Goal: Use online tool/utility: Utilize a website feature to perform a specific function

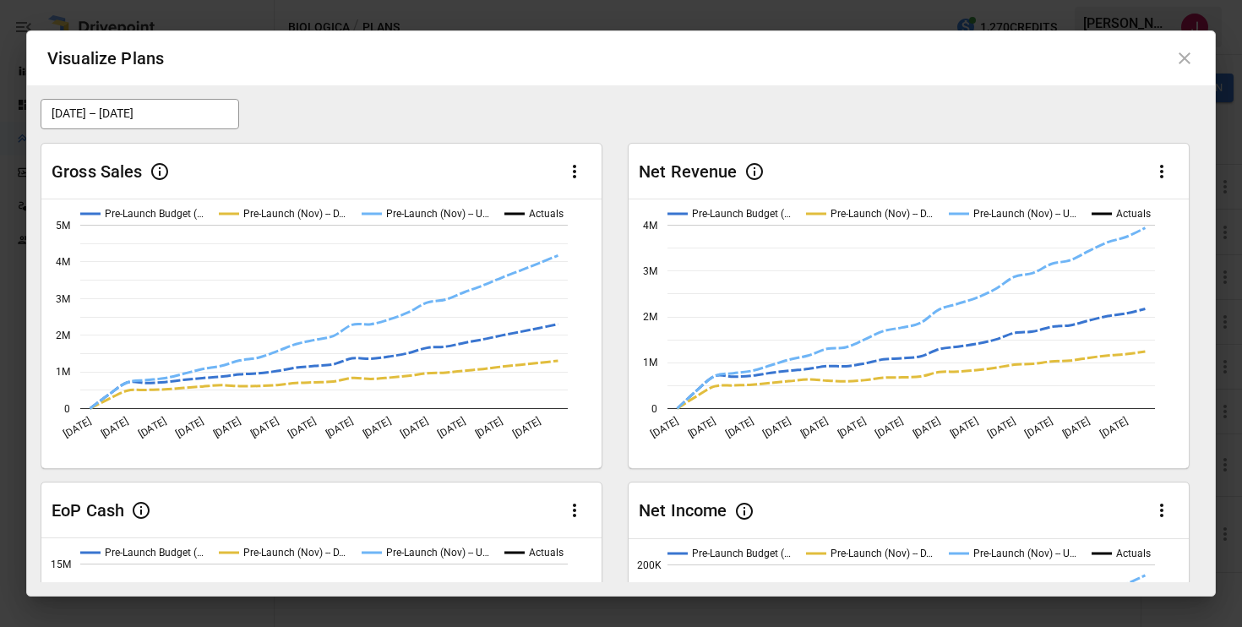
scroll to position [597, 0]
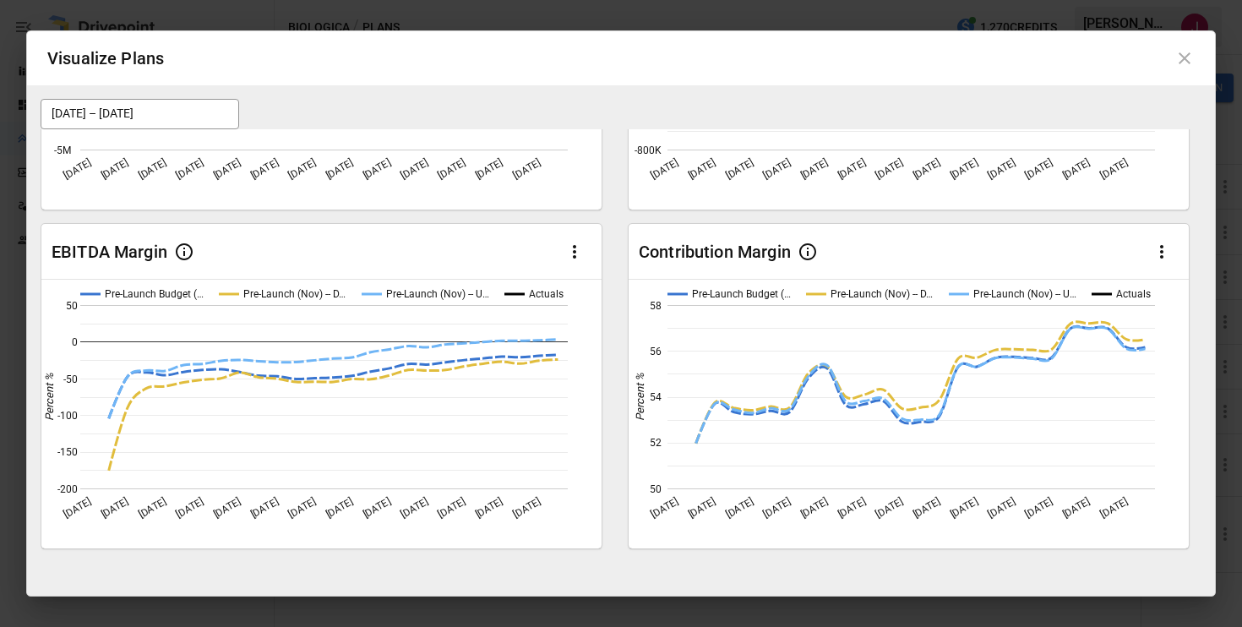
click at [1185, 57] on icon at bounding box center [1185, 58] width 12 height 12
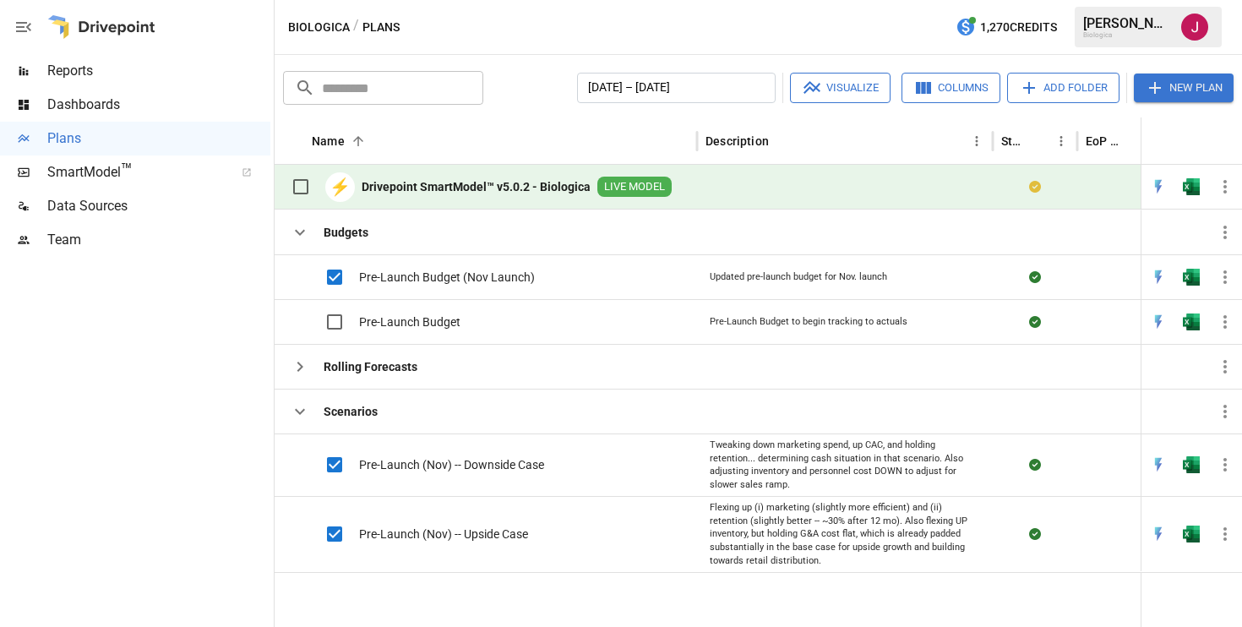
click at [232, 336] on div at bounding box center [135, 442] width 270 height 370
drag, startPoint x: 558, startPoint y: 276, endPoint x: 548, endPoint y: 275, distance: 9.4
click at [548, 275] on div "Pre-Launch Budget (Nov Launch)" at bounding box center [486, 276] width 423 height 45
click at [826, 89] on button "Visualize" at bounding box center [840, 88] width 101 height 30
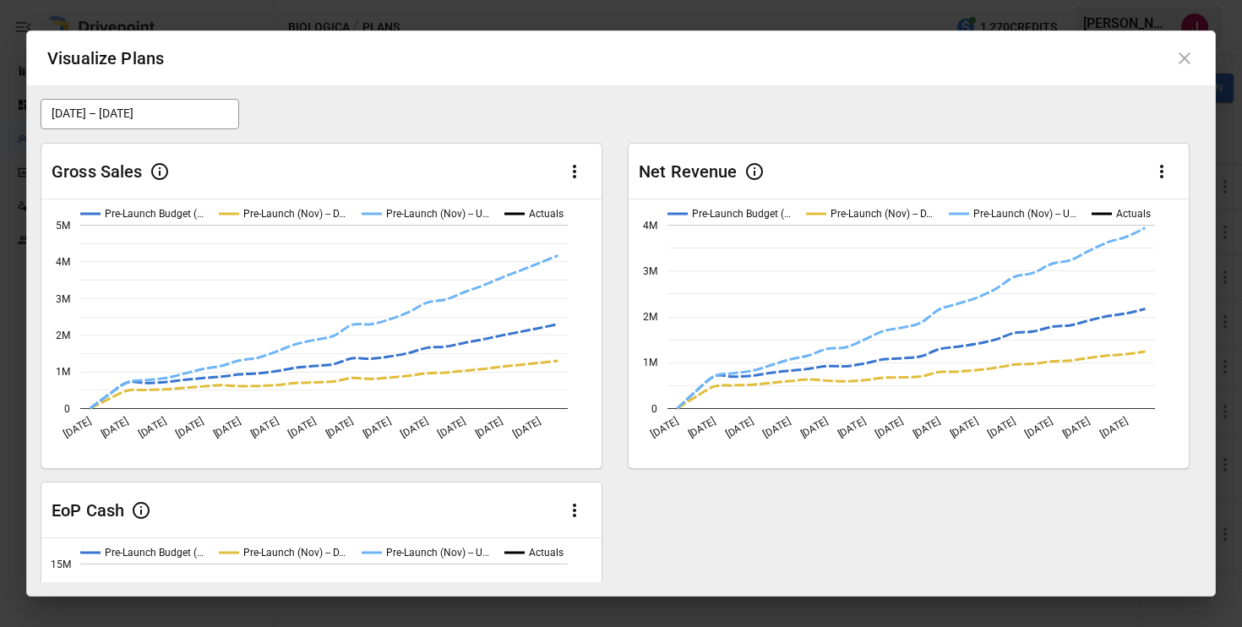
click at [570, 170] on icon "button" at bounding box center [575, 171] width 20 height 20
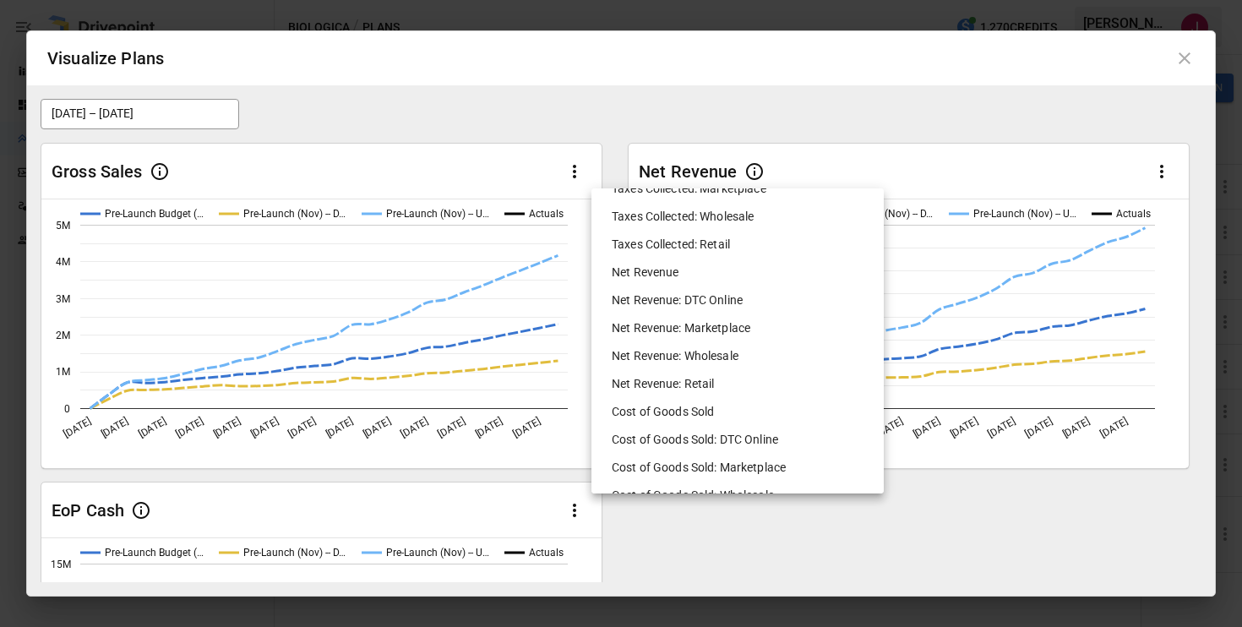
scroll to position [664, 0]
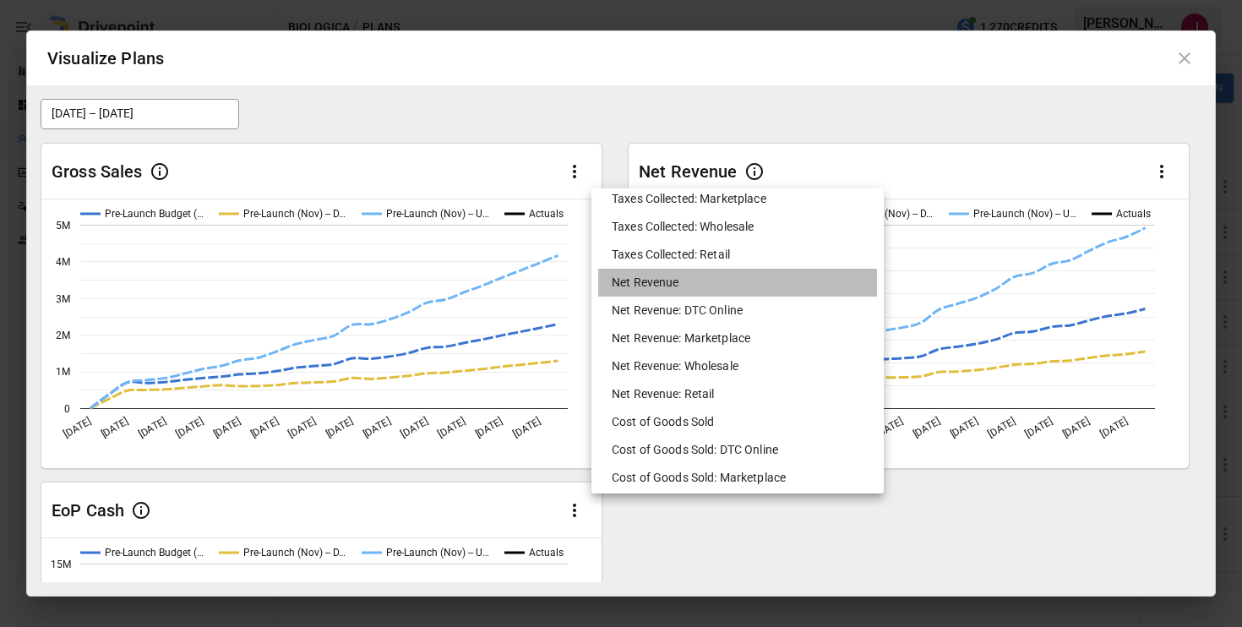
click at [657, 286] on li "Net Revenue" at bounding box center [737, 283] width 279 height 28
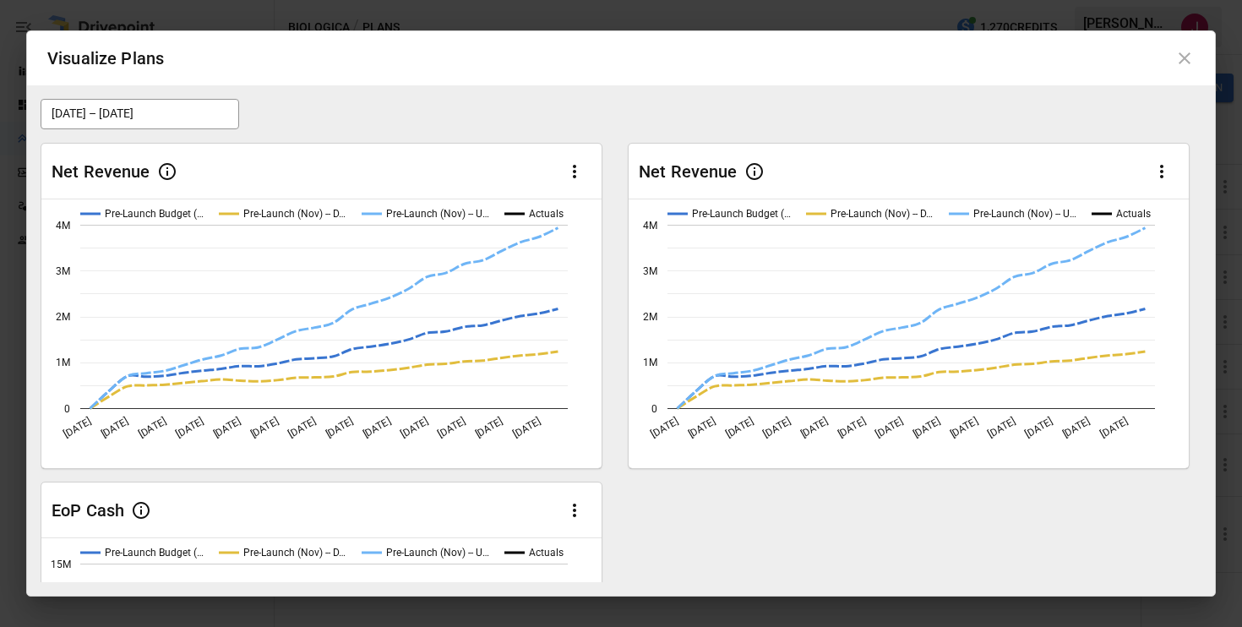
click at [1159, 171] on icon "button" at bounding box center [1162, 171] width 20 height 20
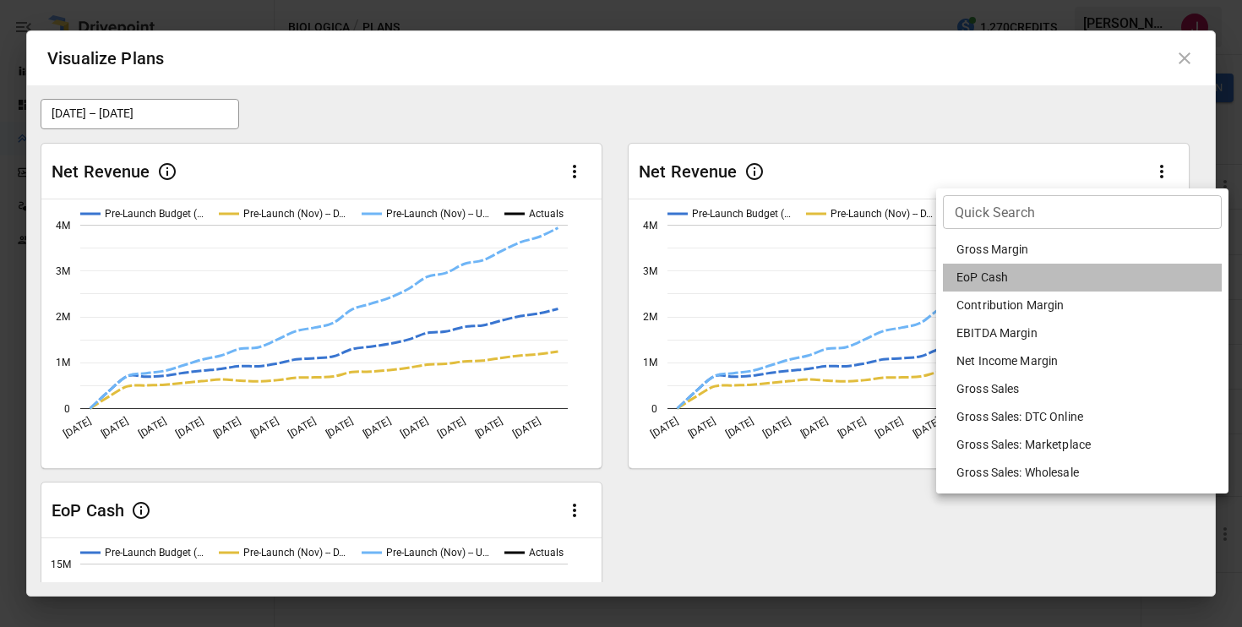
click at [1062, 269] on li "EoP Cash" at bounding box center [1082, 278] width 279 height 28
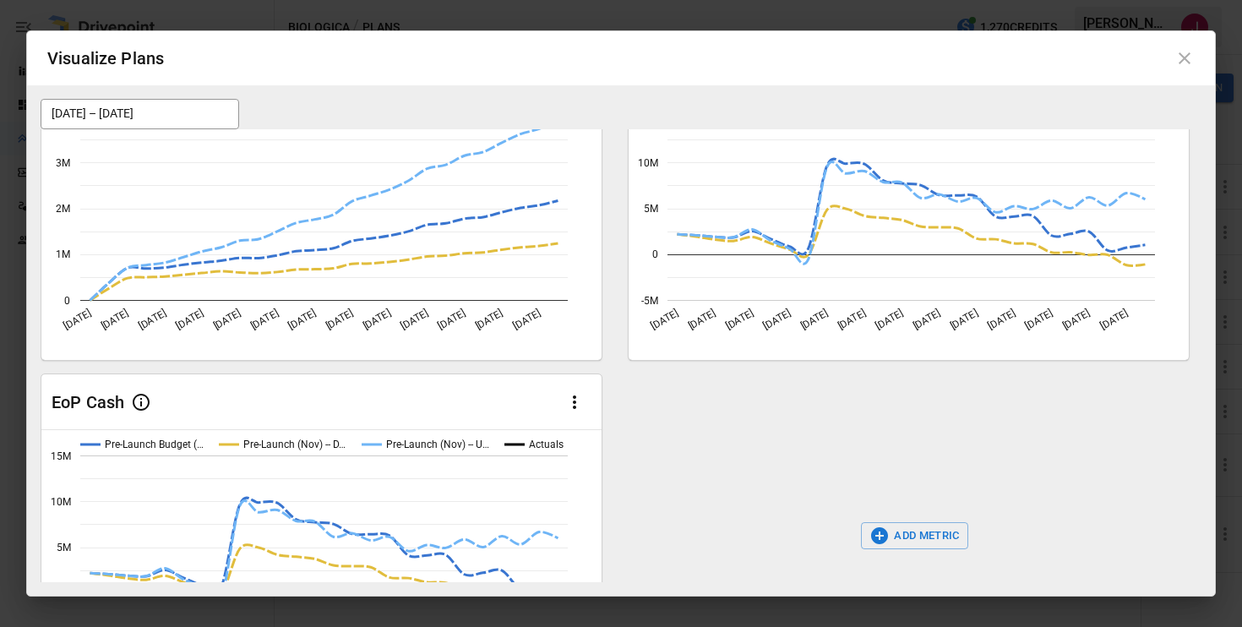
scroll to position [116, 0]
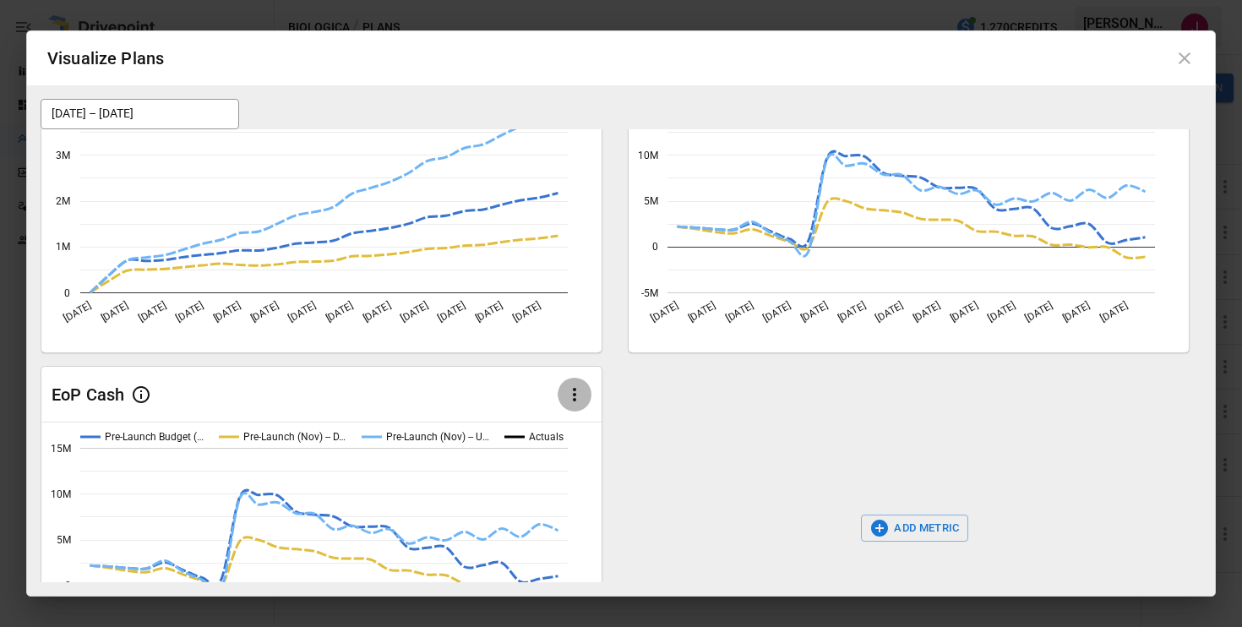
click at [576, 392] on icon "button" at bounding box center [575, 395] width 20 height 20
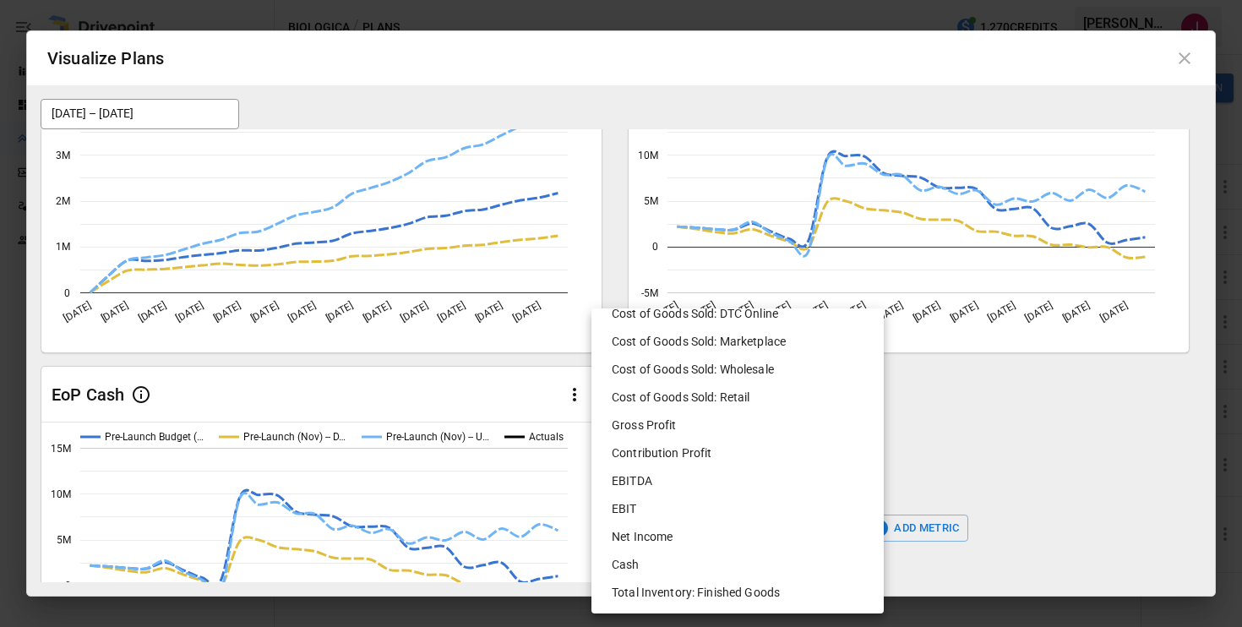
scroll to position [918, 0]
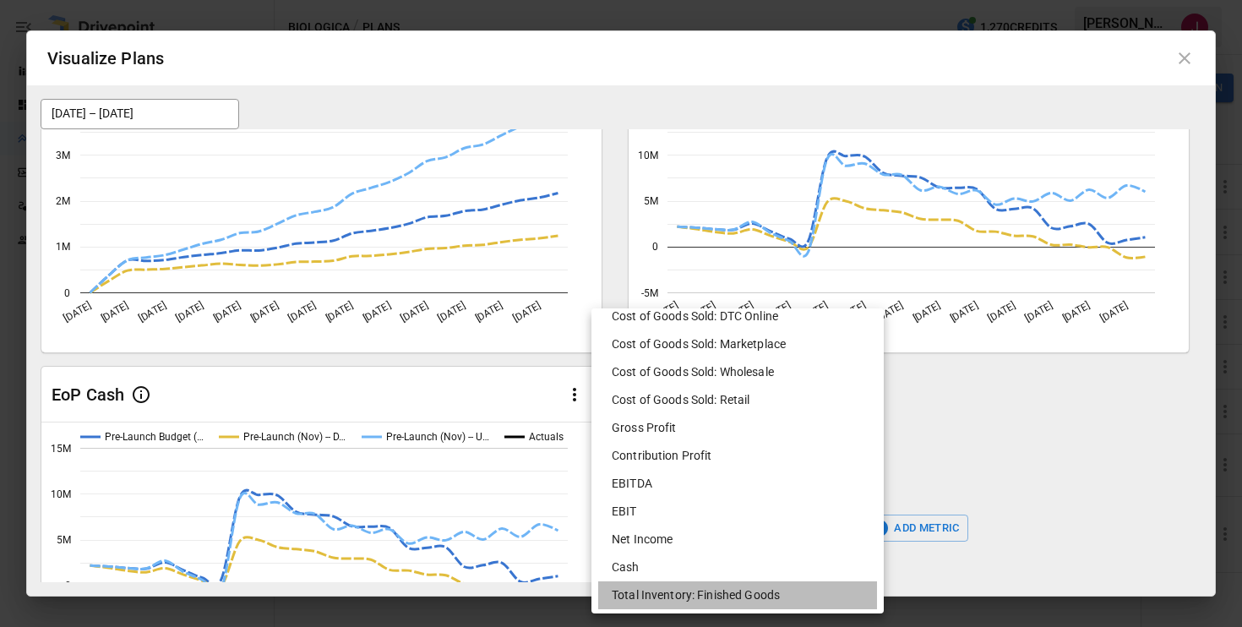
click at [676, 593] on li "Total Inventory: Finished Goods" at bounding box center [737, 595] width 279 height 28
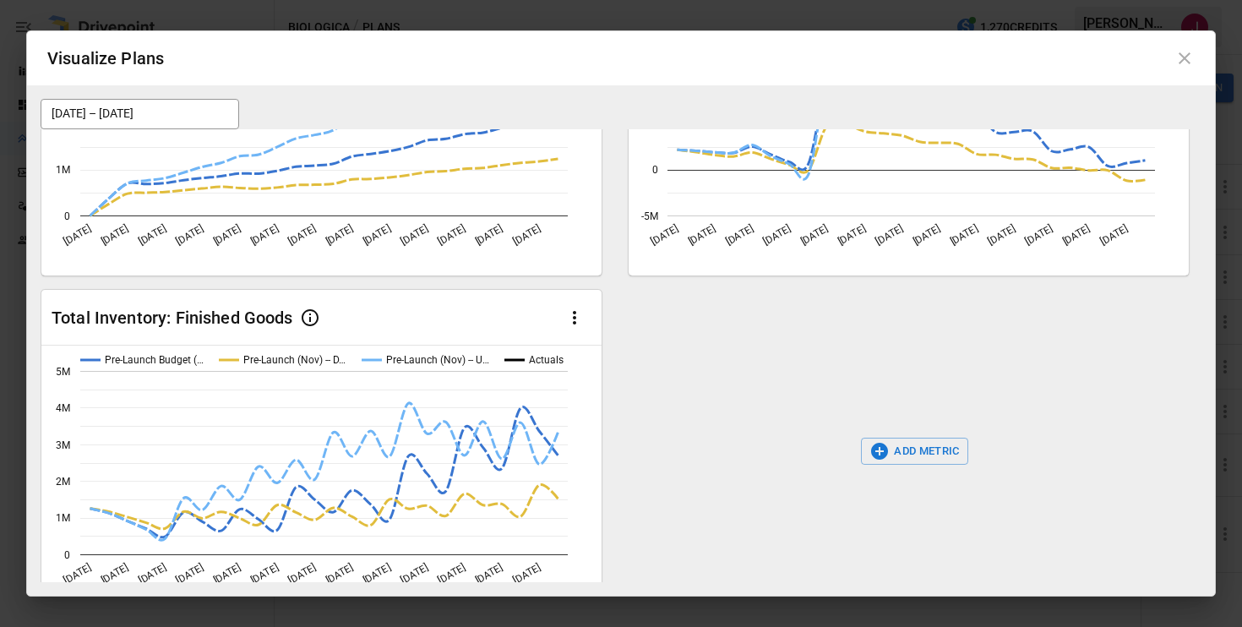
scroll to position [196, 0]
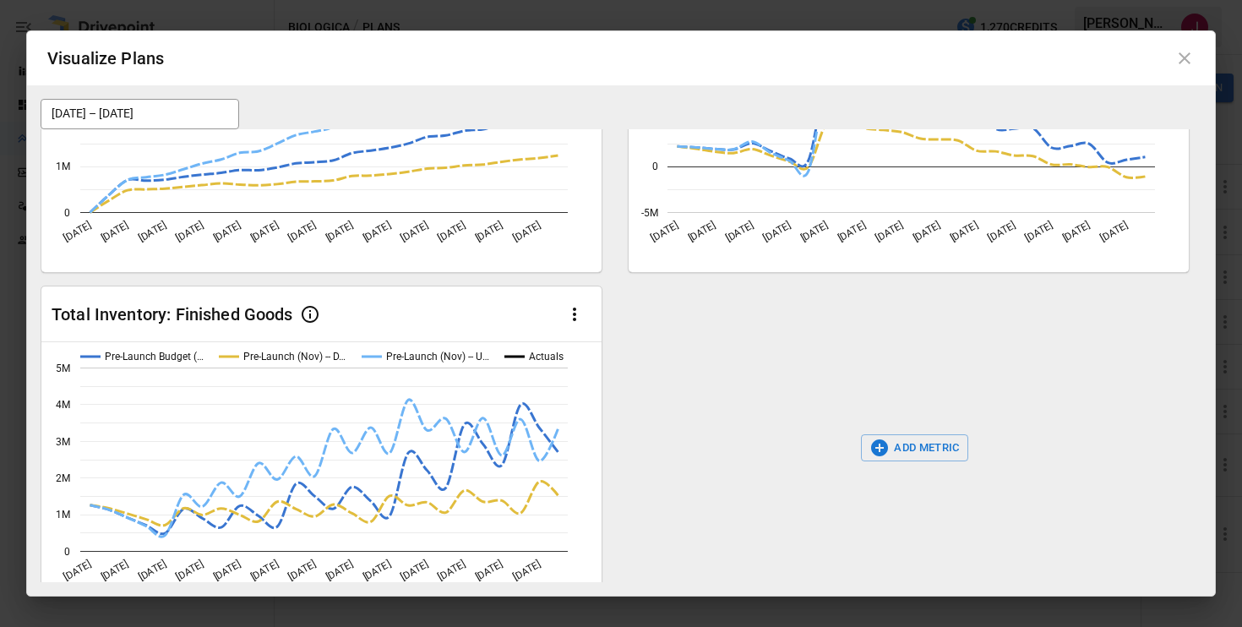
click at [888, 438] on icon "button" at bounding box center [880, 448] width 20 height 20
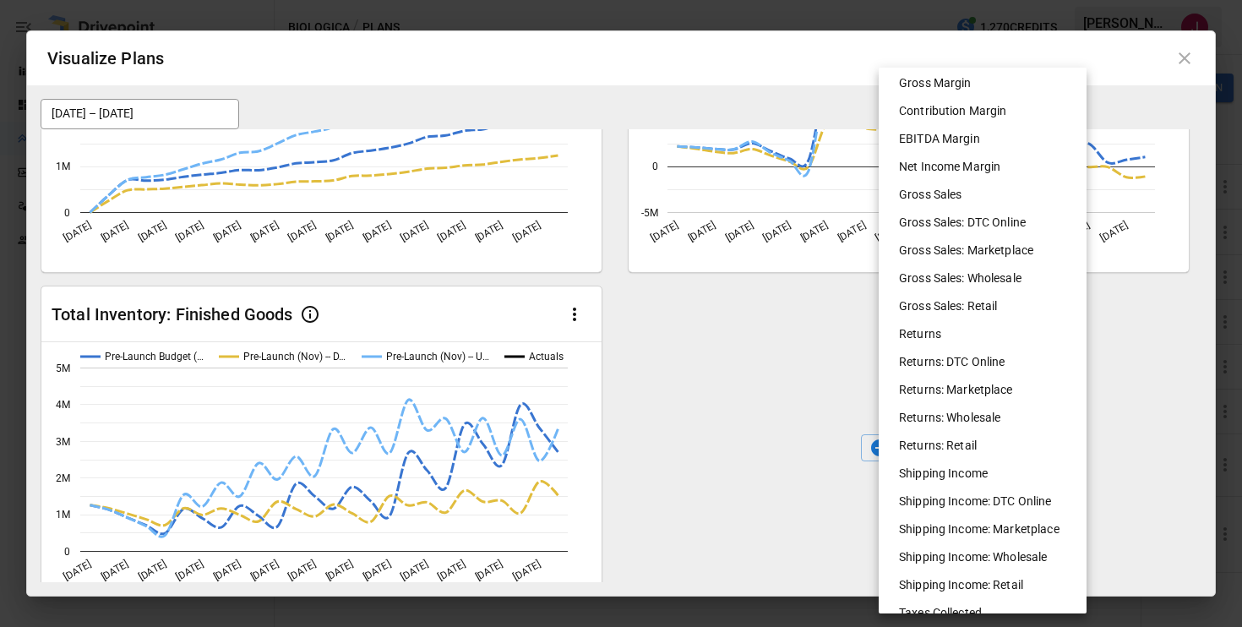
click at [575, 317] on div at bounding box center [621, 313] width 1242 height 627
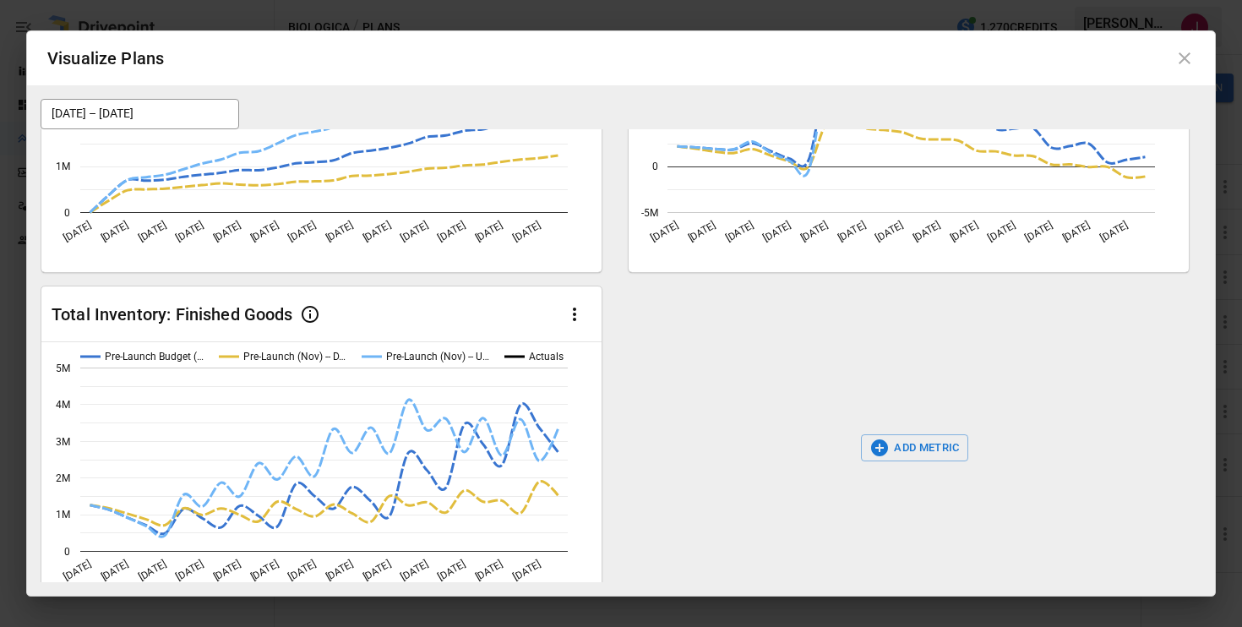
click at [571, 317] on icon "button" at bounding box center [575, 314] width 20 height 20
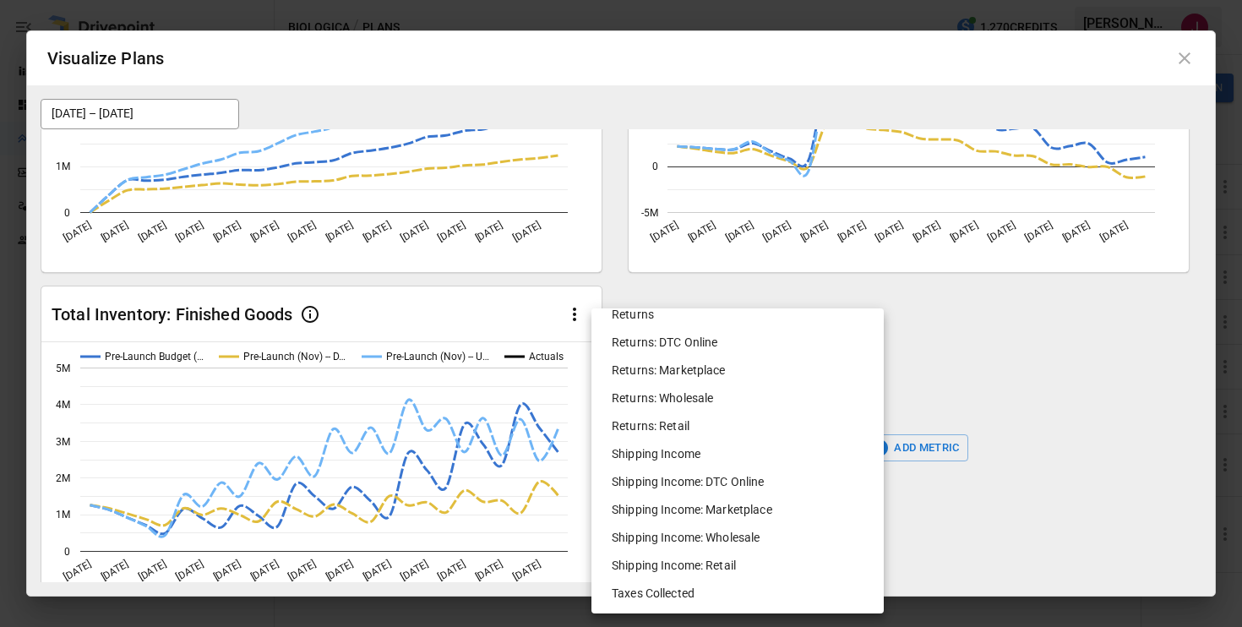
scroll to position [920, 0]
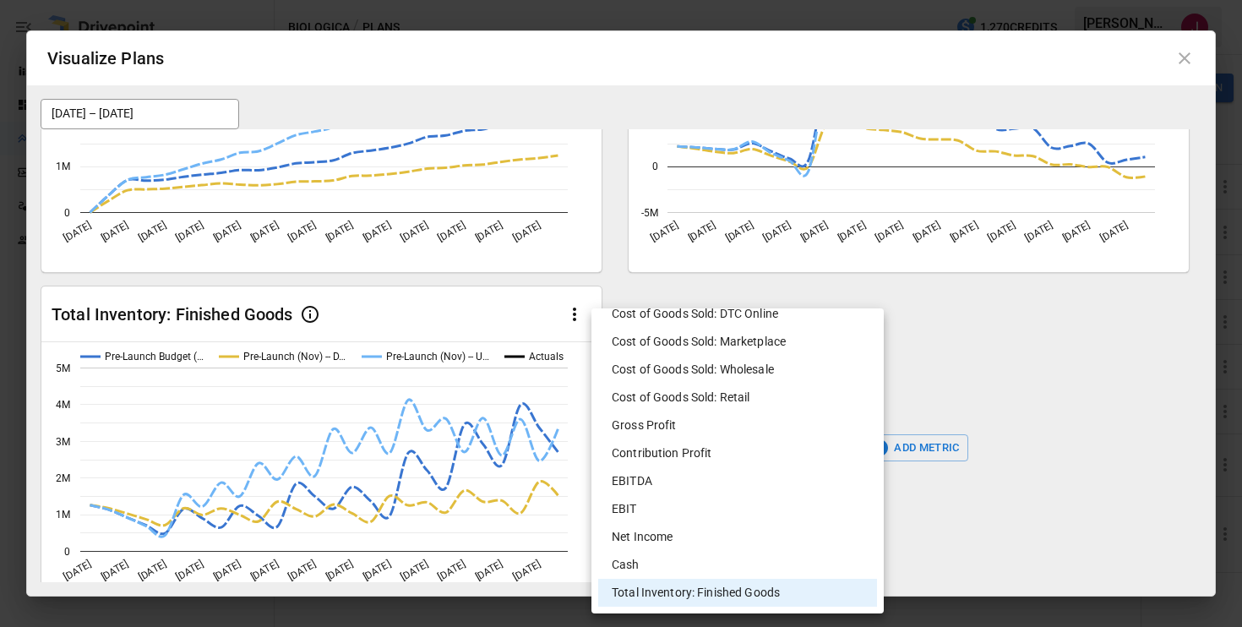
click at [646, 532] on li "Net Income" at bounding box center [737, 537] width 279 height 28
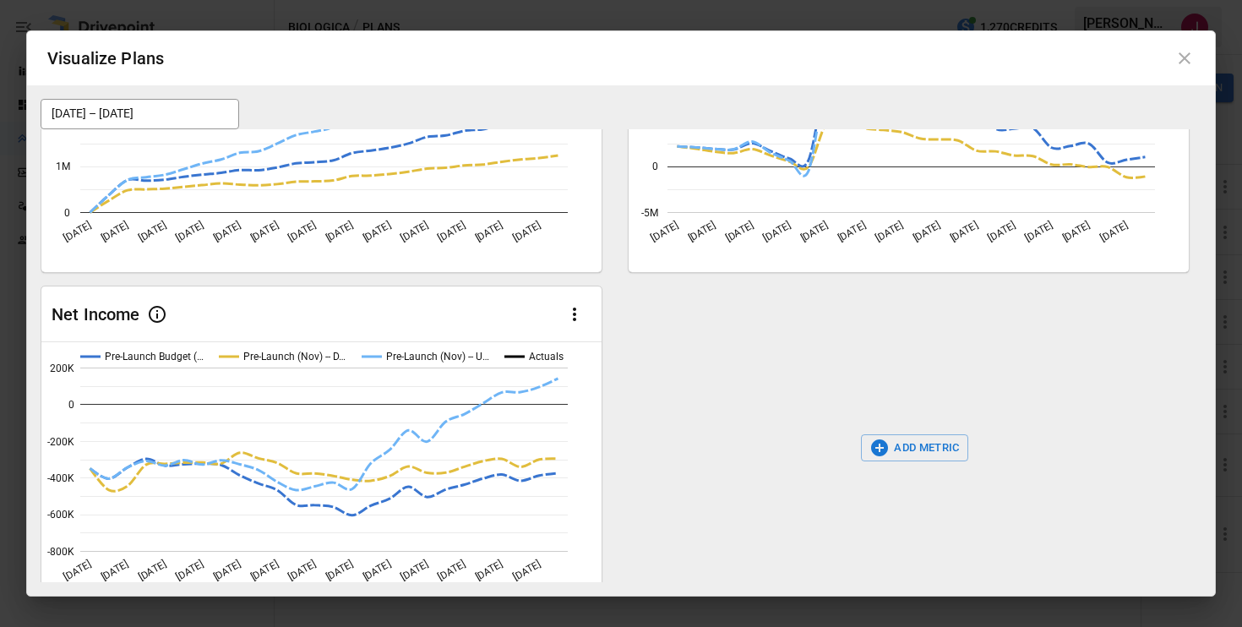
click at [903, 450] on button "ADD METRIC" at bounding box center [914, 447] width 107 height 27
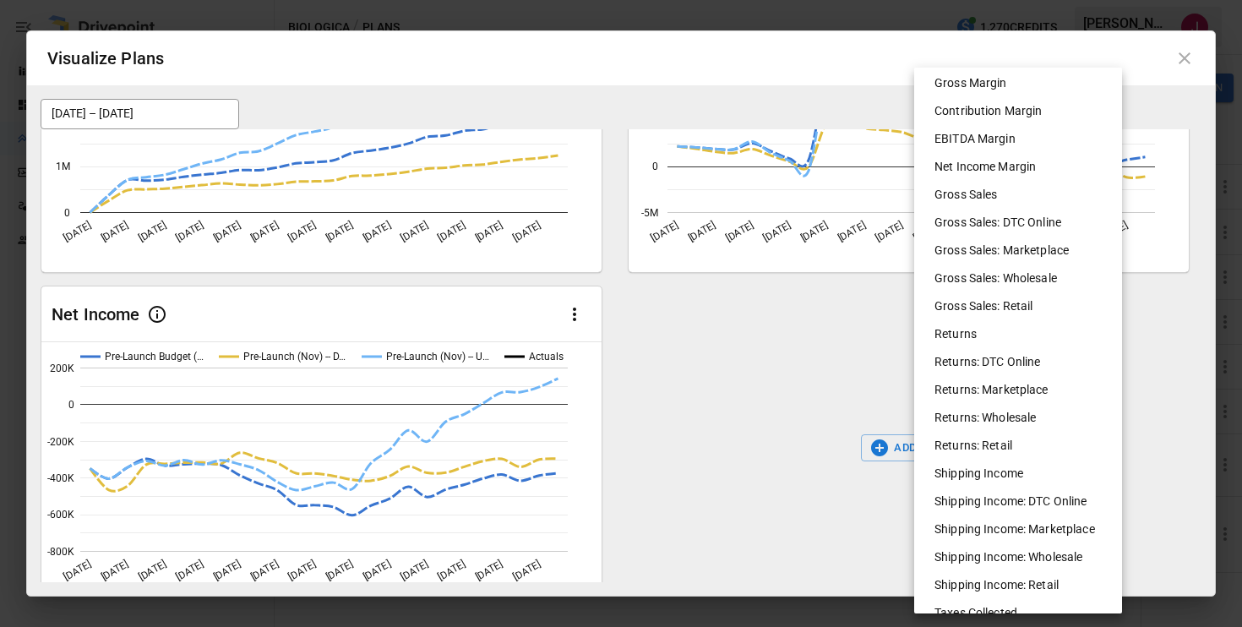
scroll to position [545, 0]
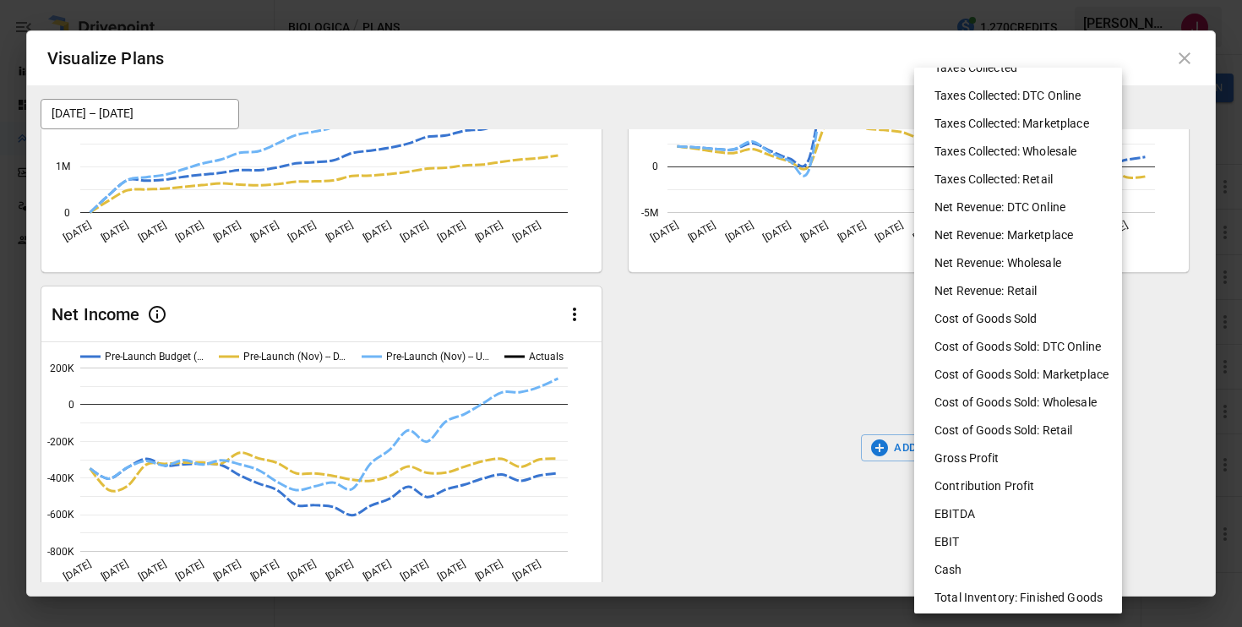
click at [980, 596] on li "Total Inventory: Finished Goods" at bounding box center [1025, 598] width 208 height 28
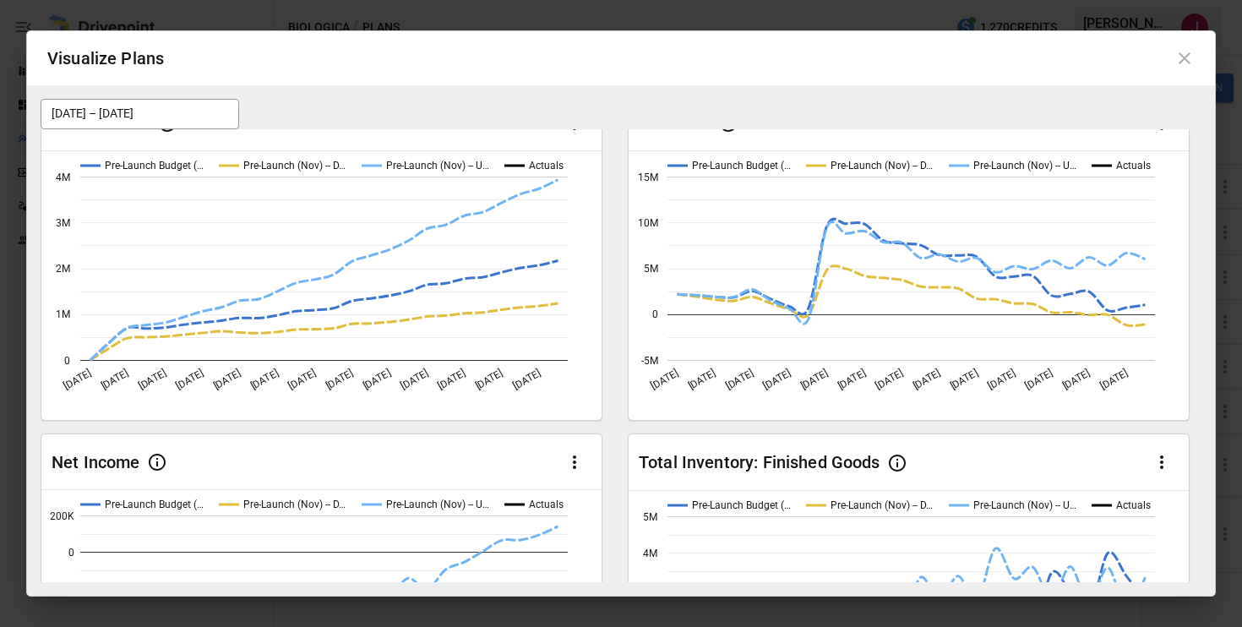
scroll to position [0, 0]
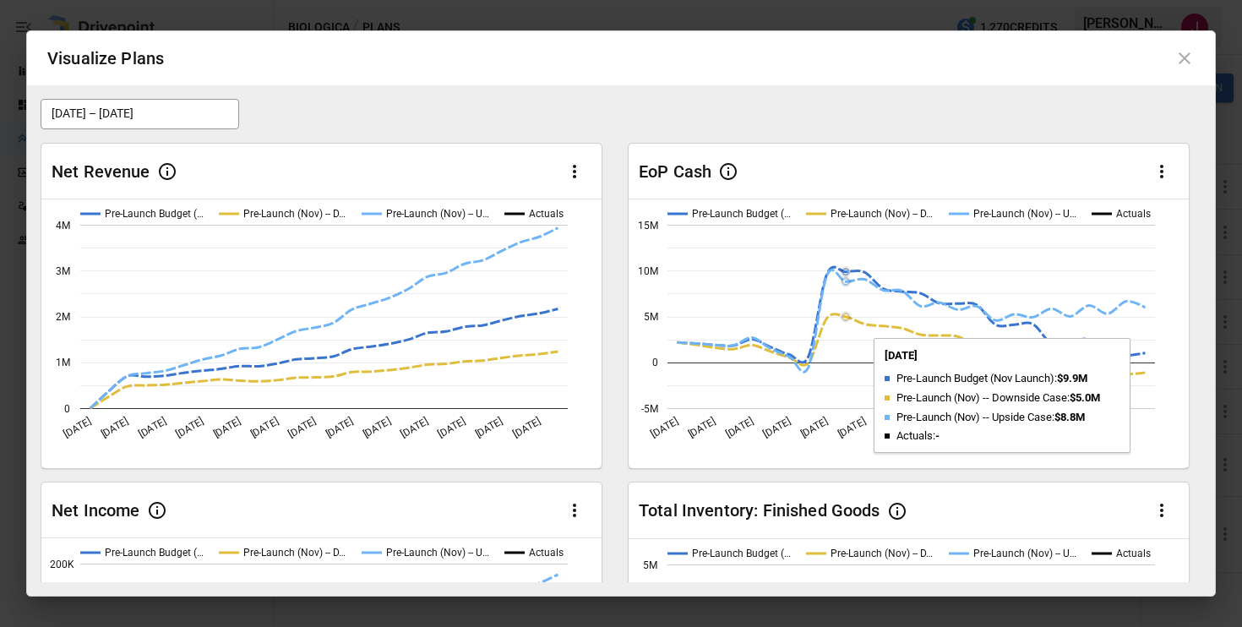
click at [853, 314] on rect "A chart." at bounding box center [912, 317] width 488 height 184
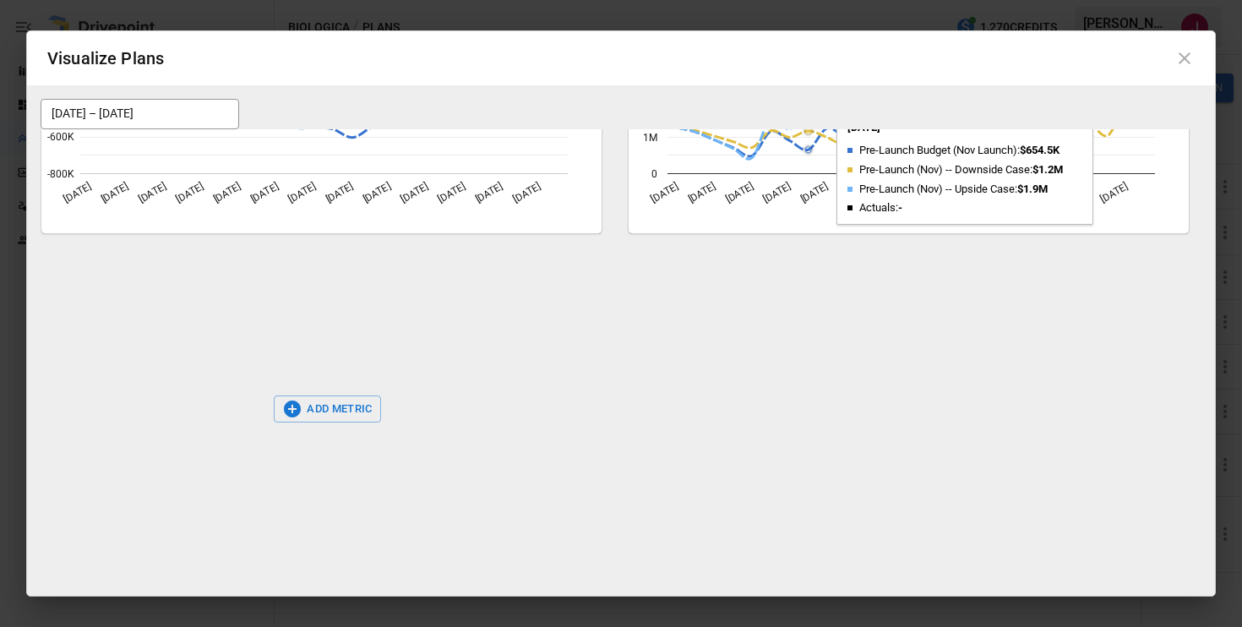
scroll to position [576, 0]
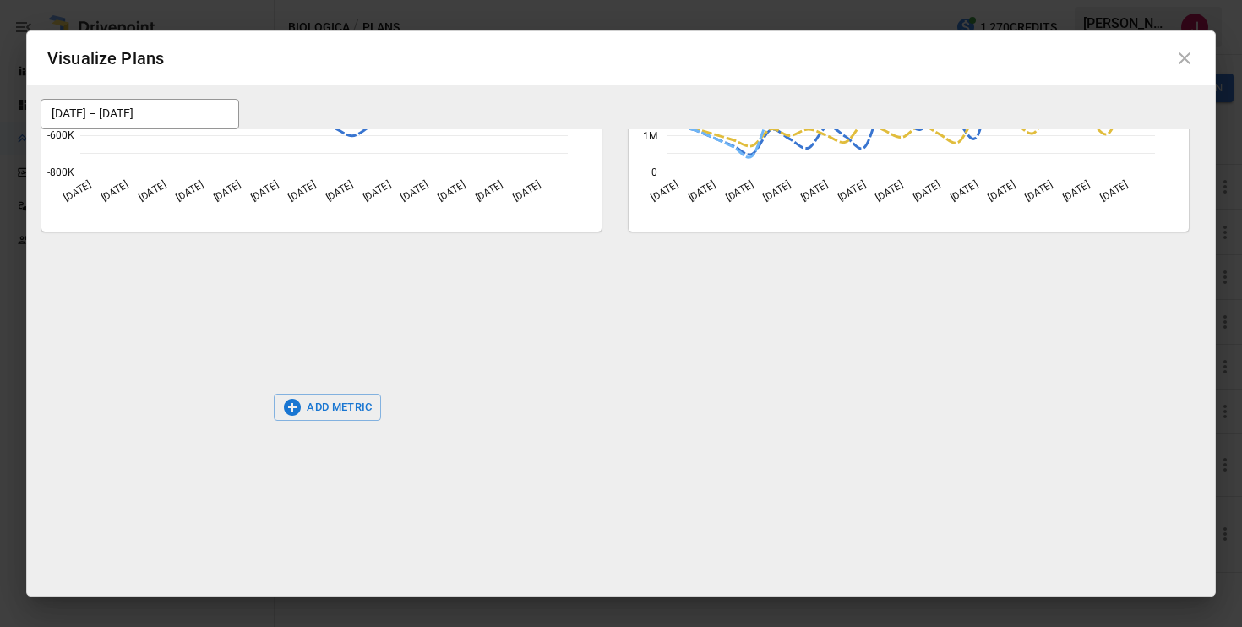
click at [353, 409] on button "ADD METRIC" at bounding box center [327, 407] width 107 height 27
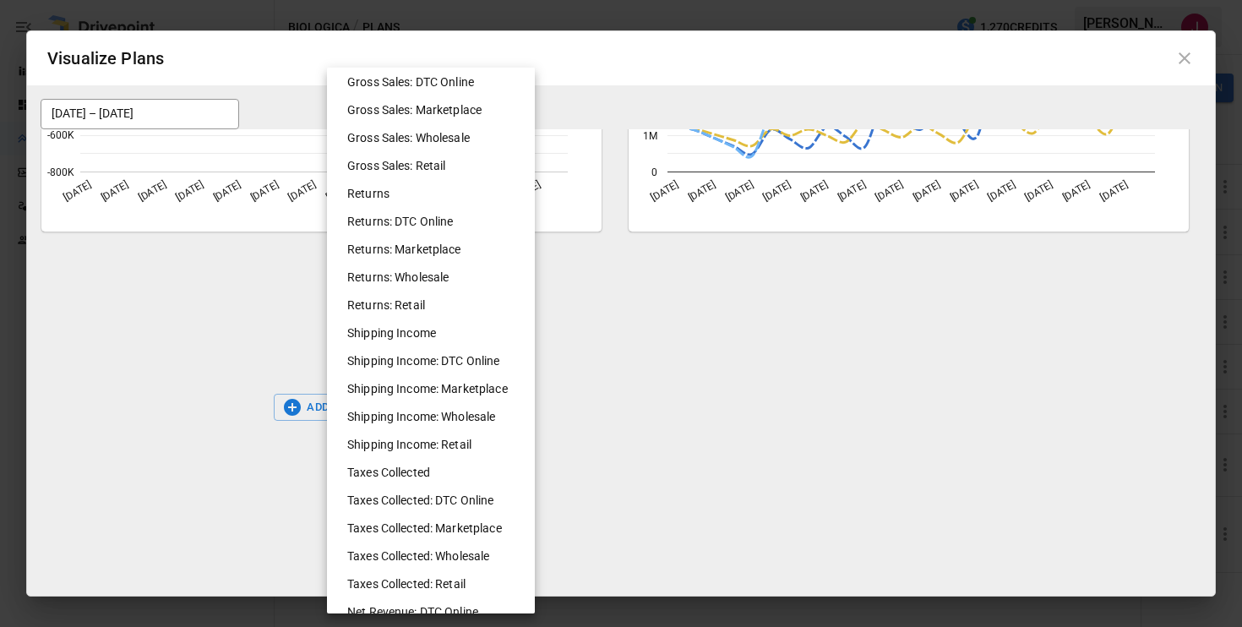
scroll to position [0, 0]
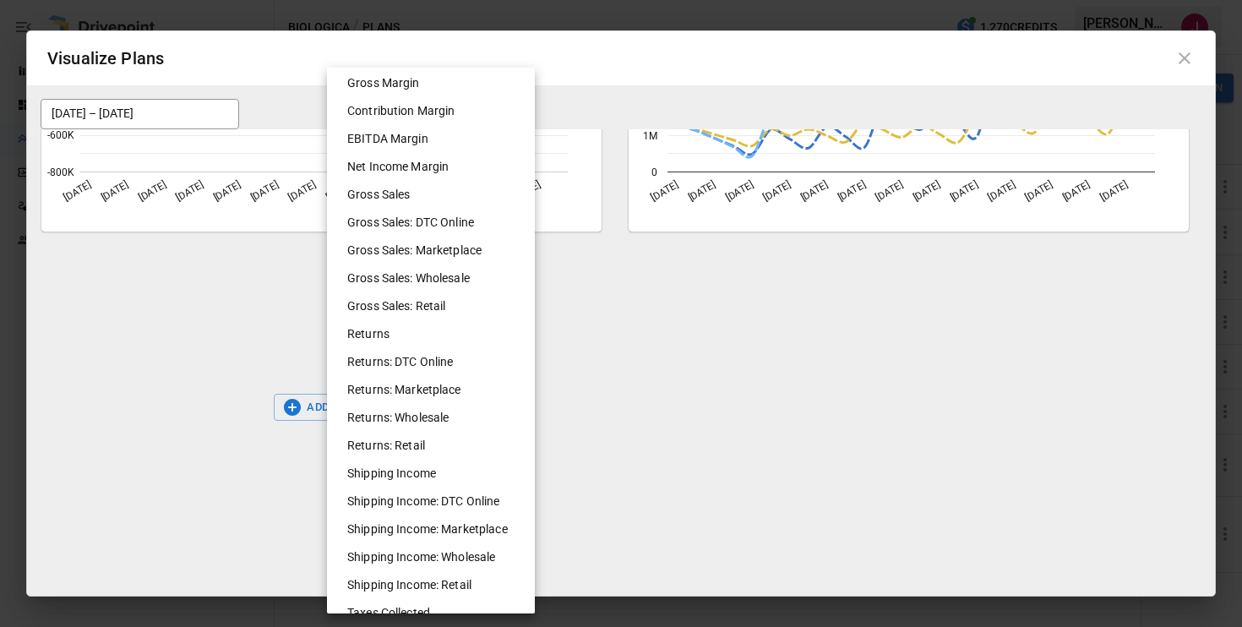
click at [406, 115] on li "Contribution Margin" at bounding box center [438, 111] width 208 height 28
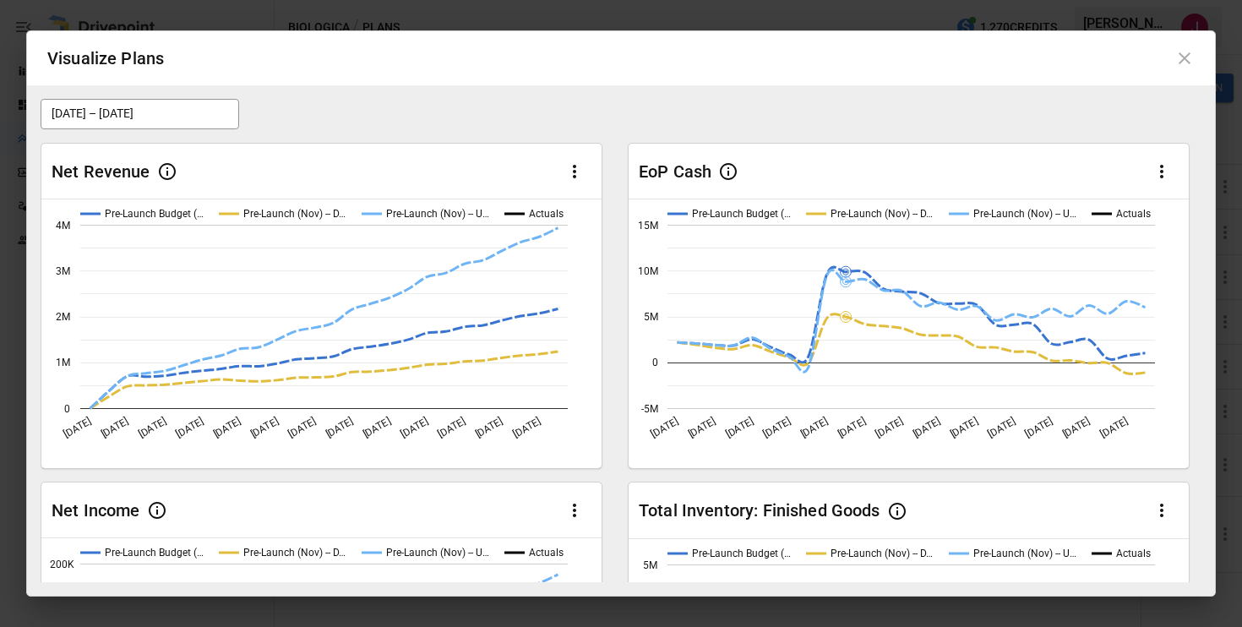
click at [783, 90] on div "[DATE] – [DATE] Net Revenue Pre-Launch Budget (… Pre-Launch (Nov) -- D… Pre-Lau…" at bounding box center [621, 340] width 1188 height 510
click at [769, 112] on div "[DATE] – [DATE]" at bounding box center [621, 114] width 1161 height 30
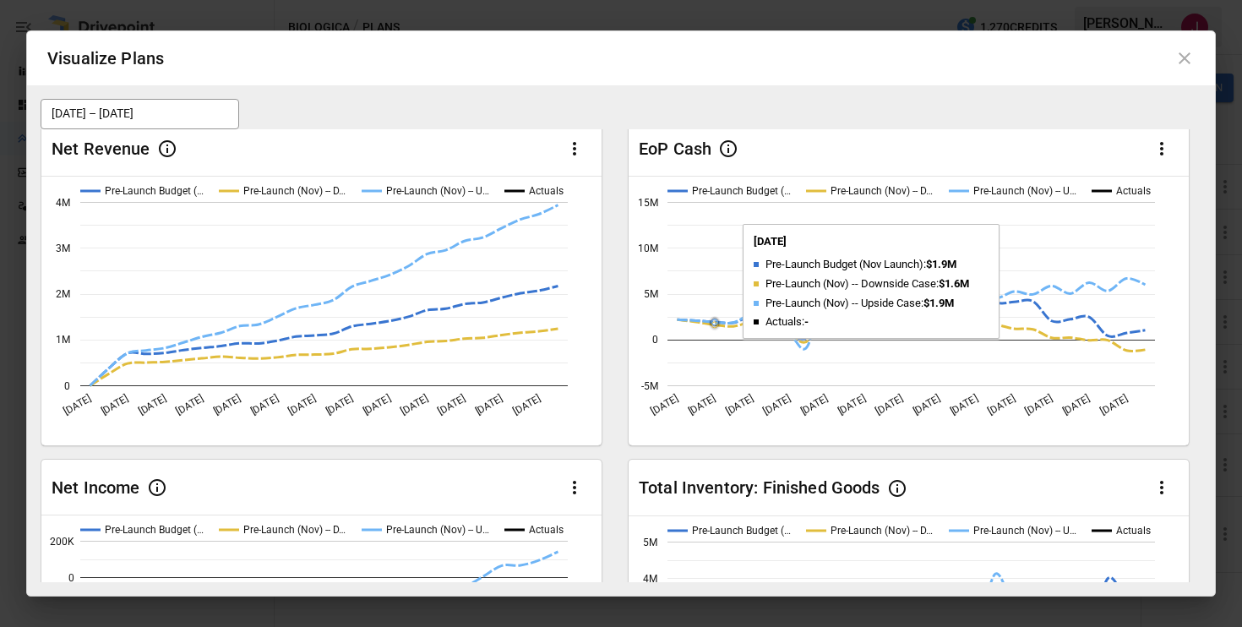
scroll to position [26, 0]
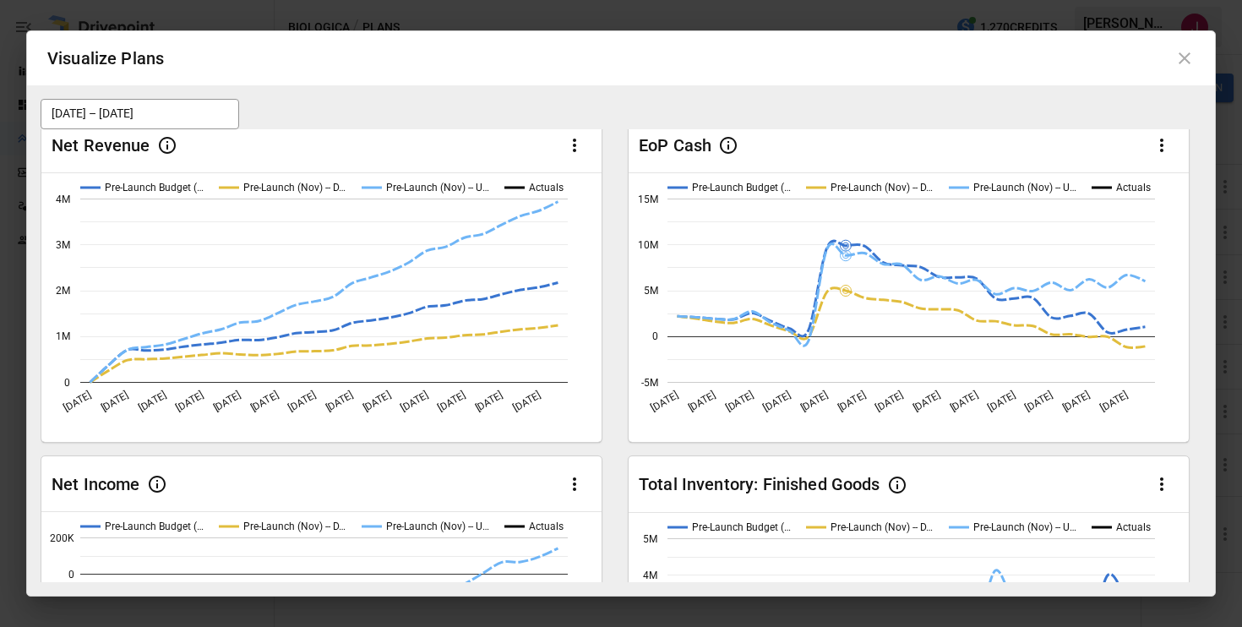
click at [611, 319] on div "Net Revenue Pre-Launch Budget (… Pre-Launch (Nov) -- D… Pre-Launch (Nov) -- U… …" at bounding box center [621, 618] width 1161 height 1030
click at [1183, 60] on icon at bounding box center [1185, 58] width 12 height 12
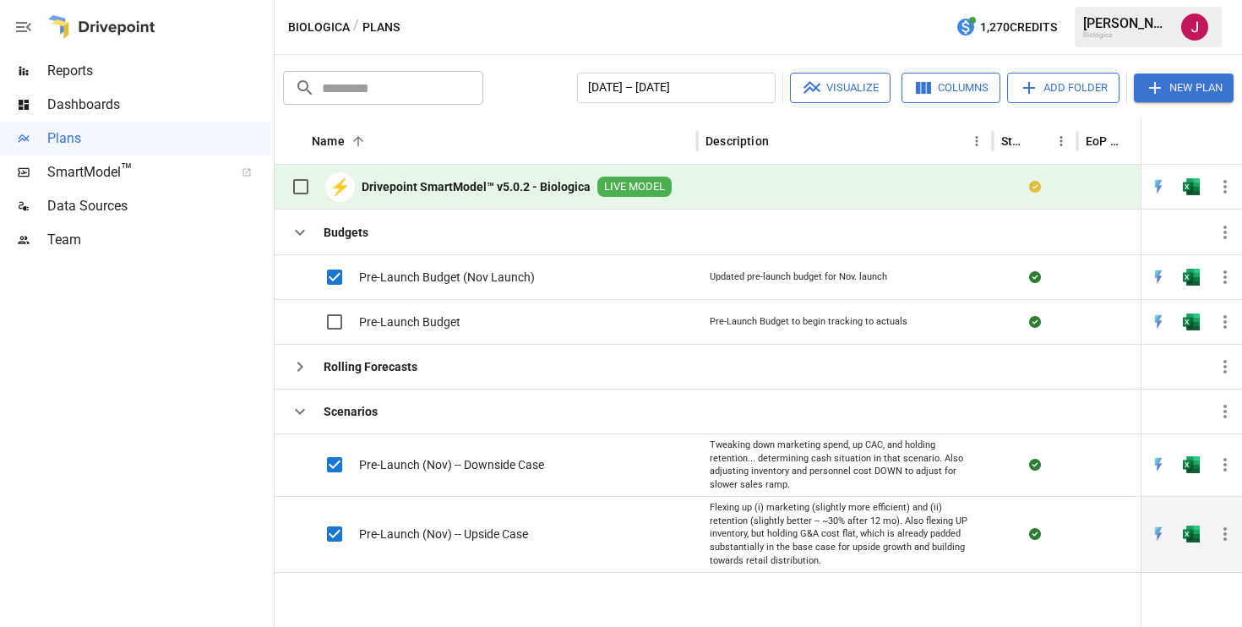
click at [444, 542] on span "Pre-Launch (Nov) -- Upside Case" at bounding box center [443, 534] width 169 height 17
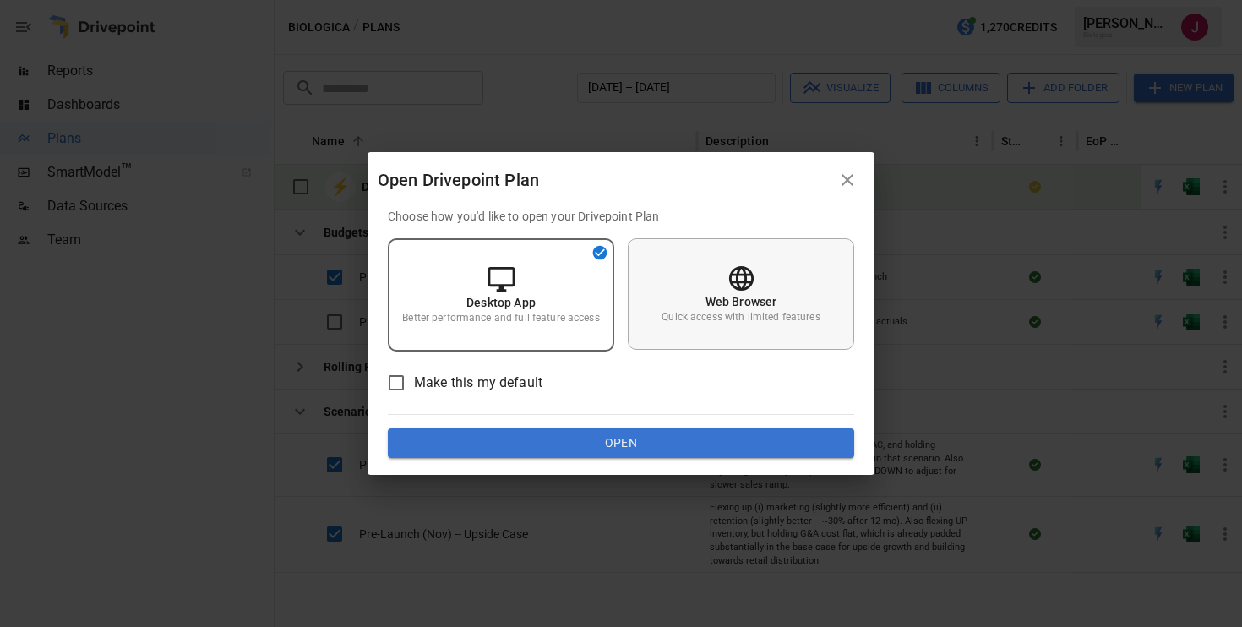
click at [723, 335] on div "Web Browser Quick access with limited features" at bounding box center [741, 294] width 226 height 112
click at [636, 435] on button "Open" at bounding box center [621, 443] width 466 height 30
